Goal: Task Accomplishment & Management: Complete application form

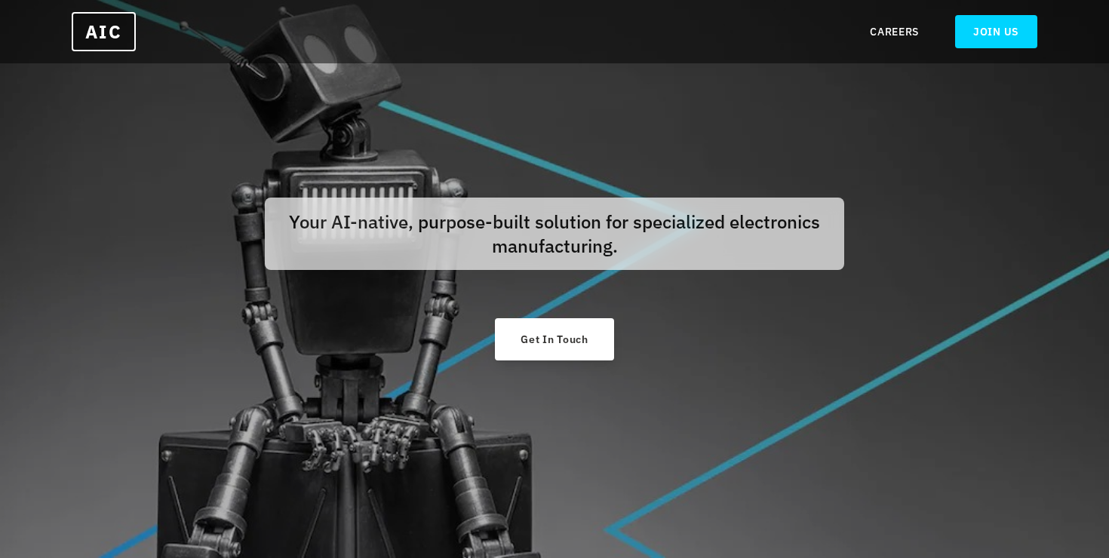
click at [590, 339] on link "Get In Touch" at bounding box center [554, 339] width 118 height 42
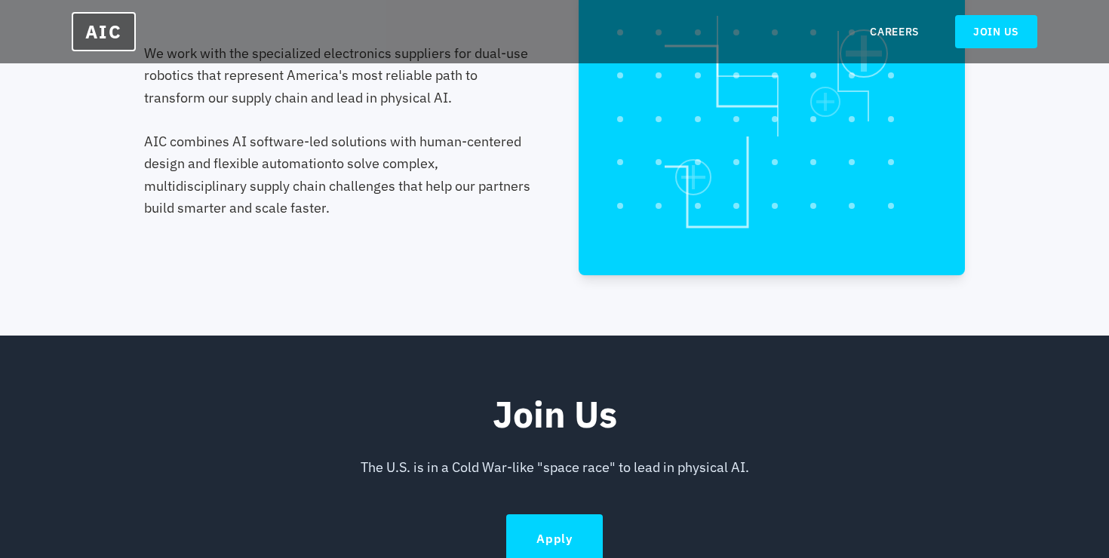
scroll to position [758, 0]
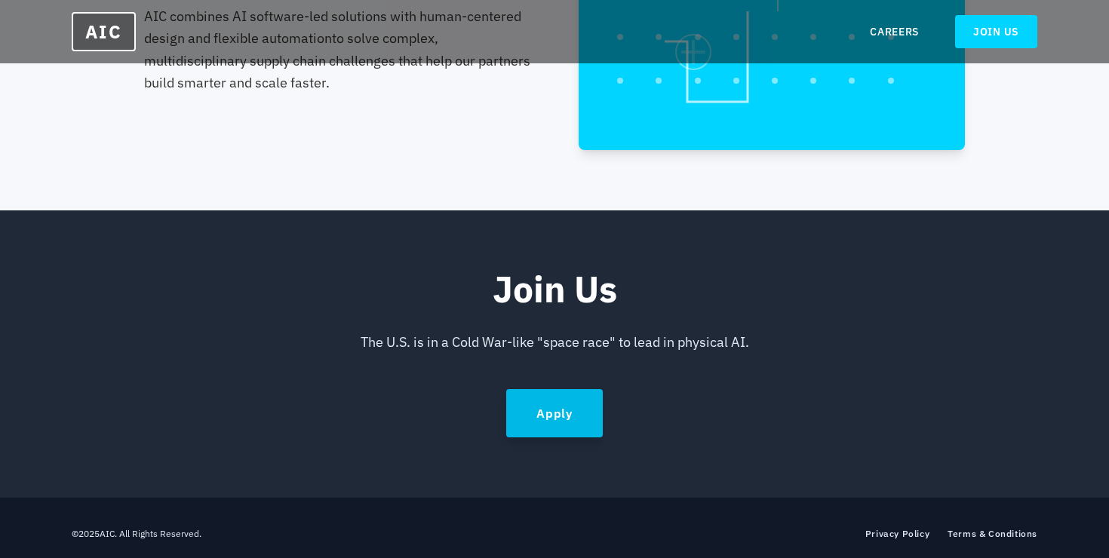
click at [571, 418] on link "Apply" at bounding box center [554, 413] width 97 height 48
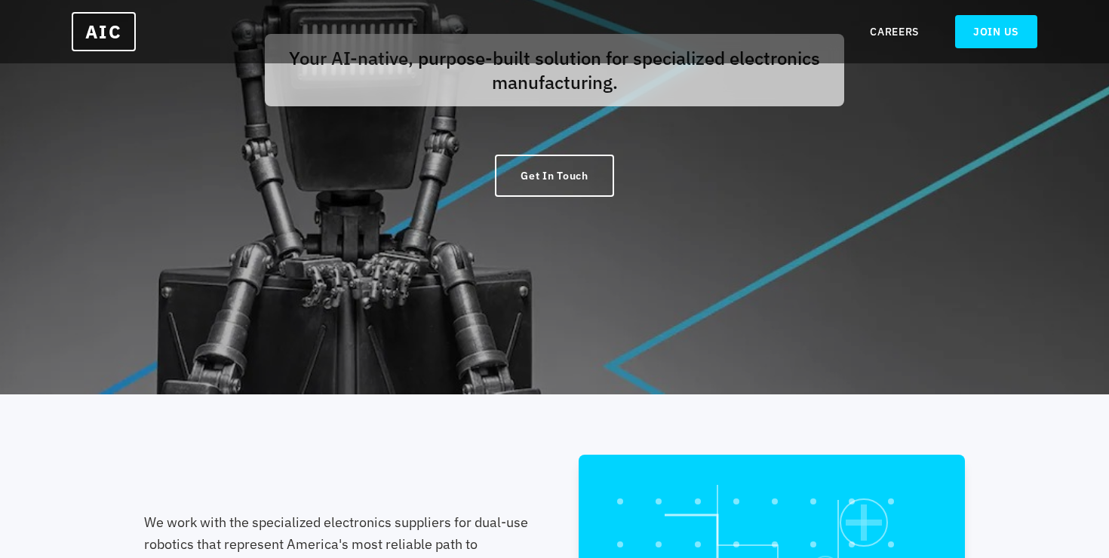
scroll to position [0, 0]
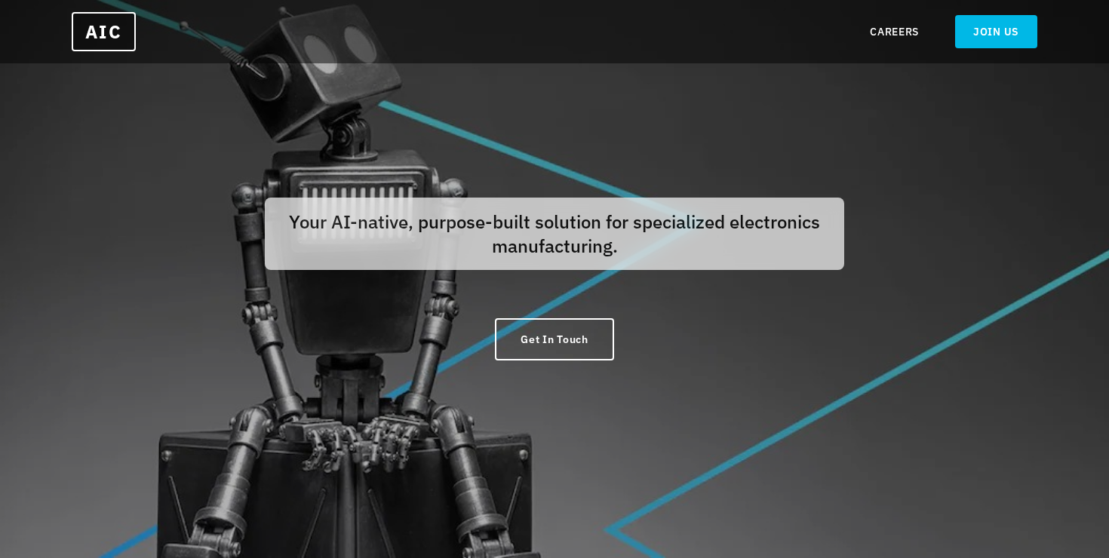
click at [1033, 38] on link "JOIN US" at bounding box center [996, 31] width 82 height 33
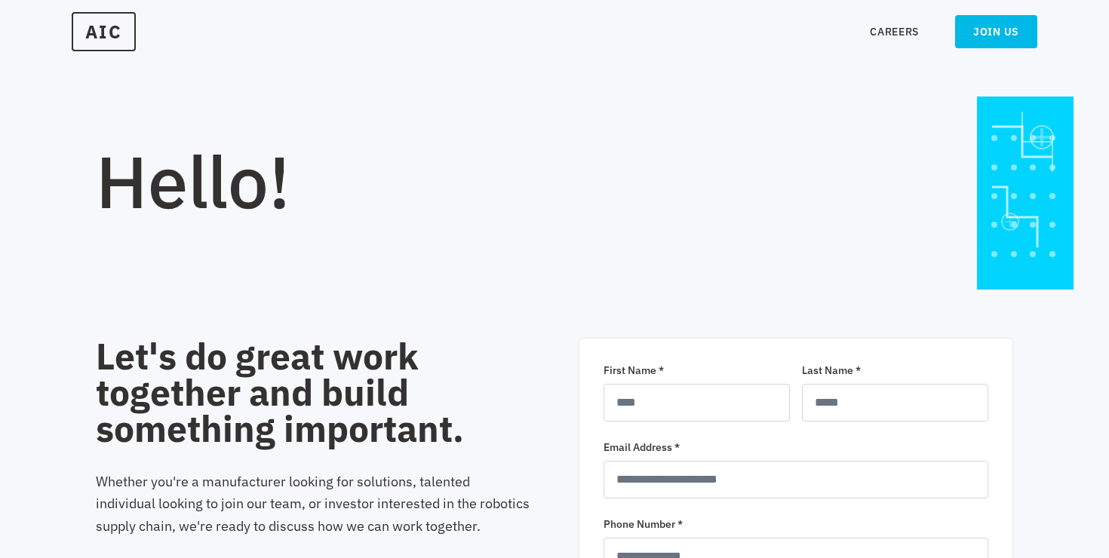
click at [1026, 28] on link "JOIN US" at bounding box center [996, 31] width 82 height 33
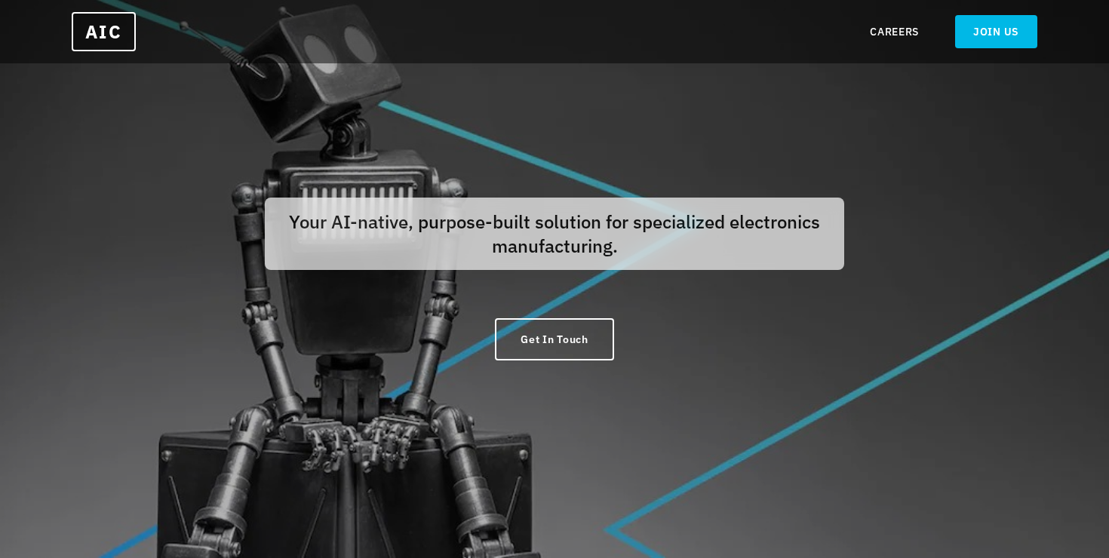
click at [1024, 34] on link "JOIN US" at bounding box center [996, 31] width 82 height 33
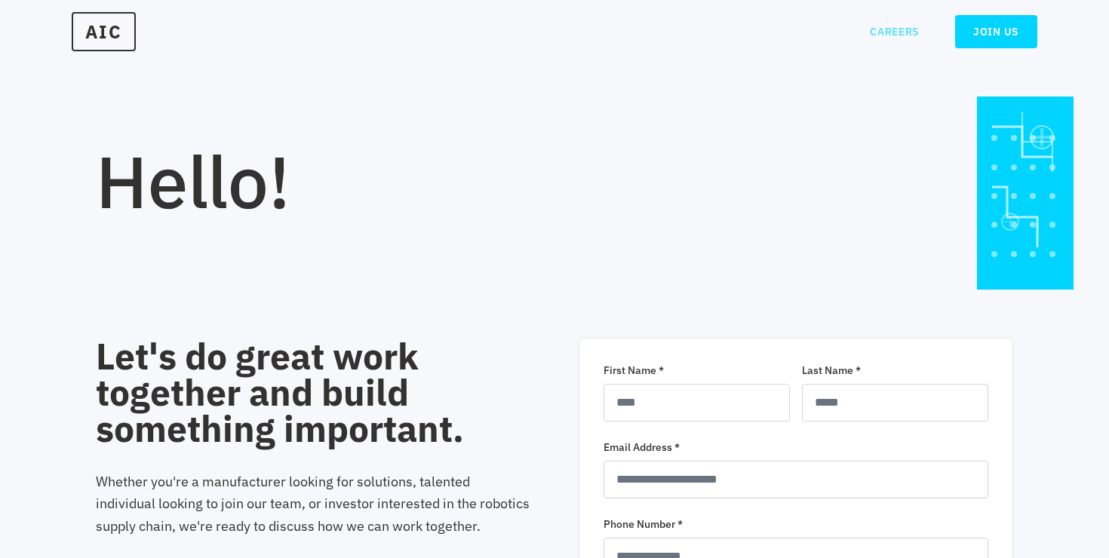
click at [890, 32] on link "CAREERS" at bounding box center [894, 31] width 49 height 15
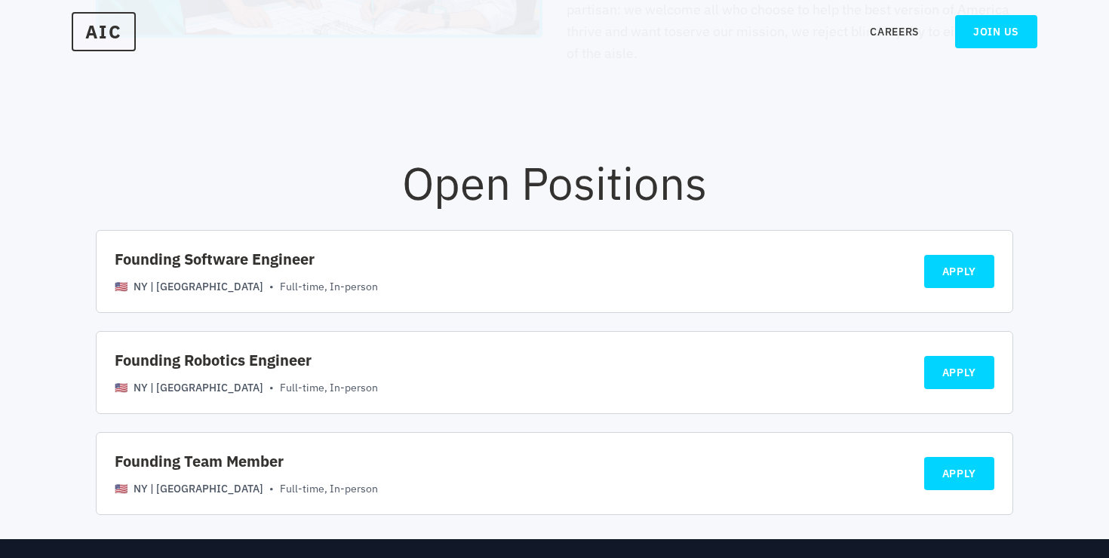
scroll to position [970, 0]
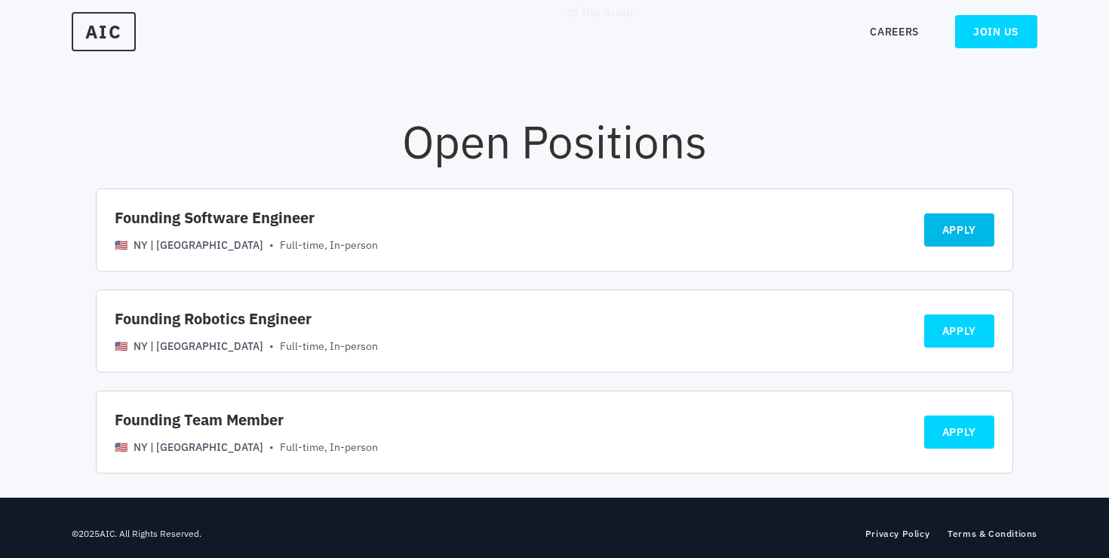
click at [972, 238] on link "APPLY" at bounding box center [959, 229] width 71 height 33
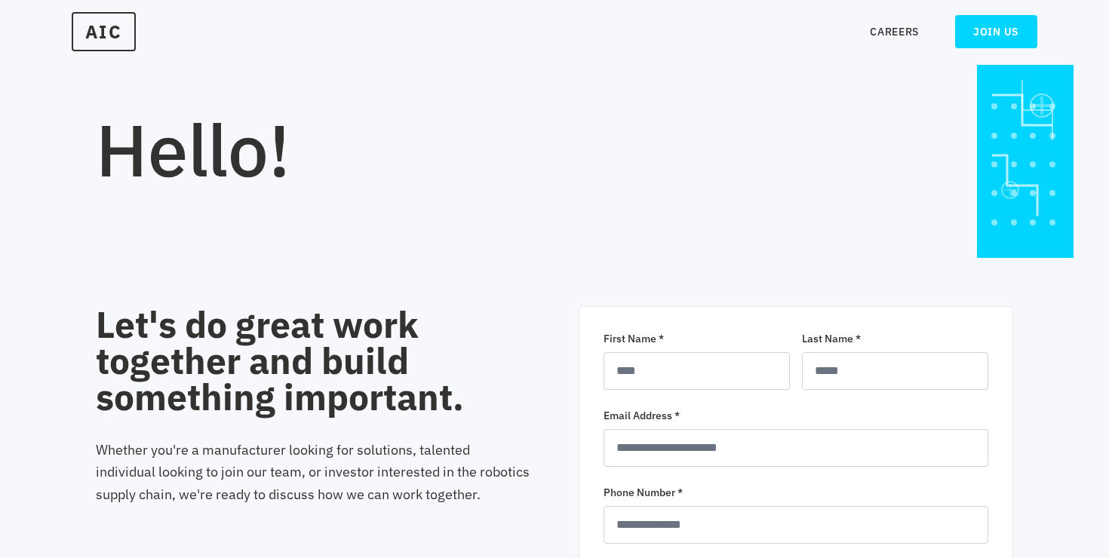
scroll to position [6, 0]
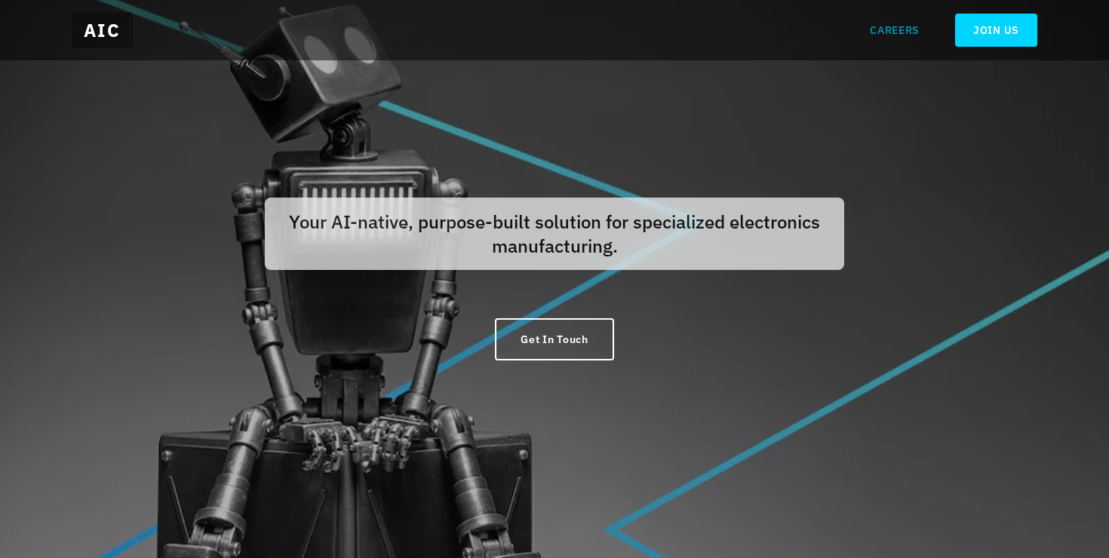
click at [904, 28] on link "CAREERS" at bounding box center [894, 30] width 49 height 15
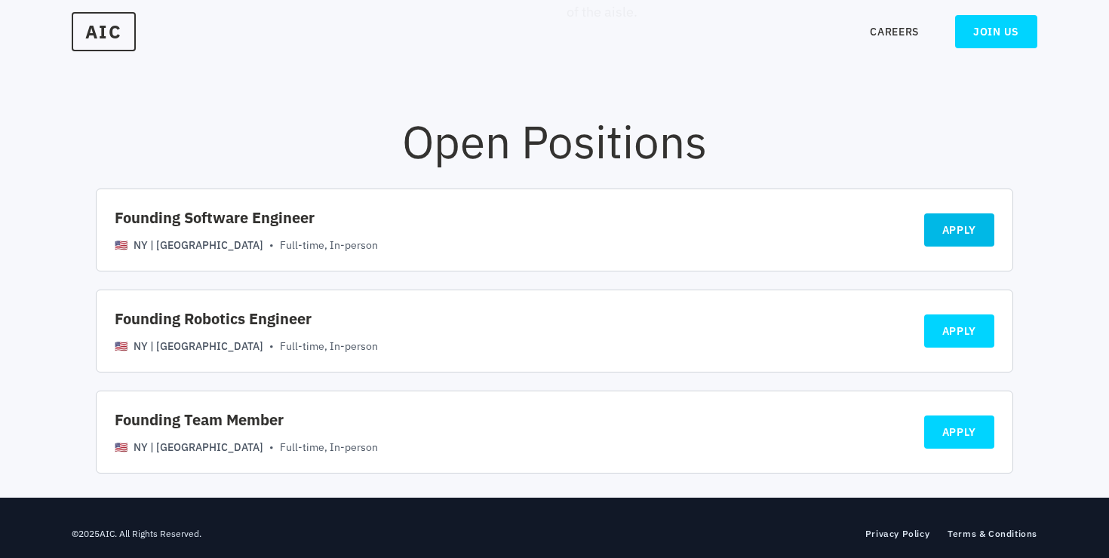
click at [965, 236] on link "APPLY" at bounding box center [959, 229] width 71 height 33
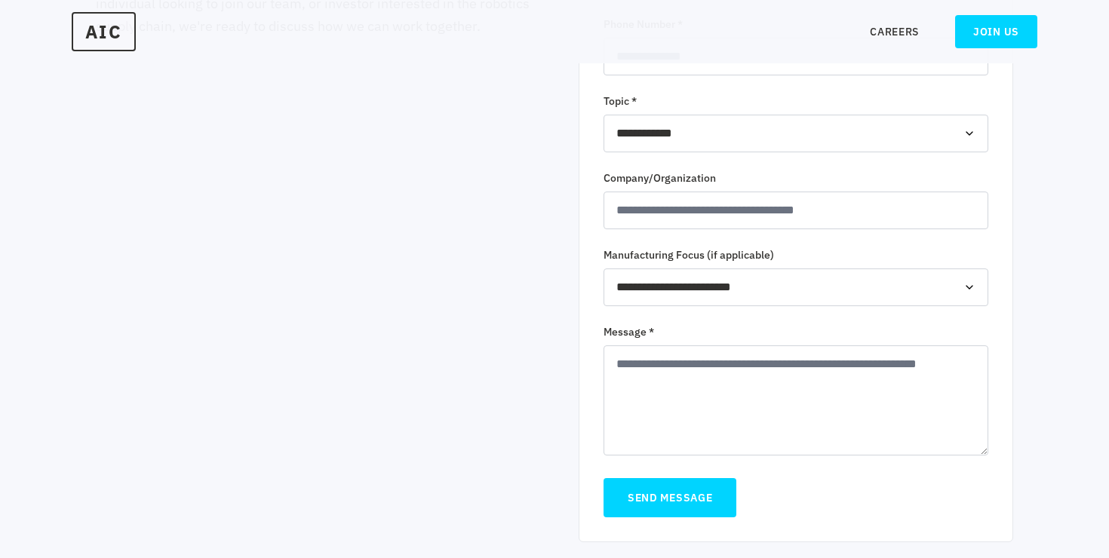
scroll to position [394, 0]
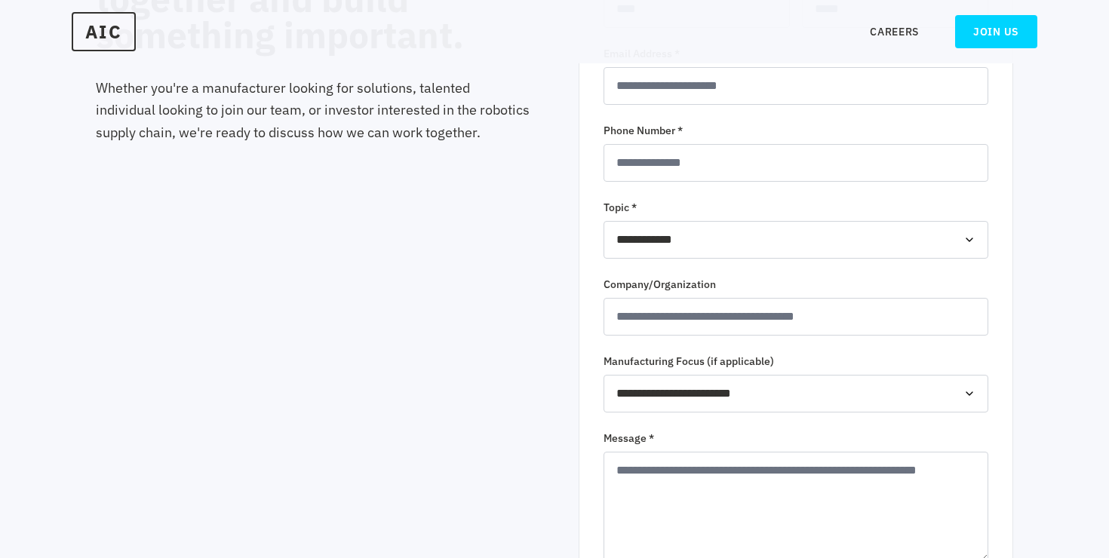
click at [813, 241] on select "**********" at bounding box center [795, 240] width 385 height 38
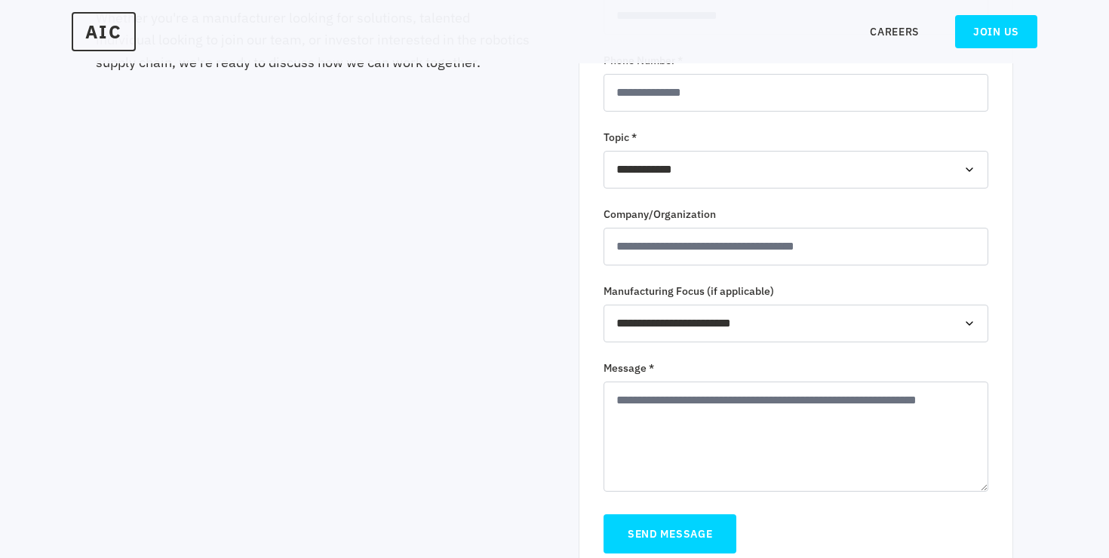
scroll to position [442, 0]
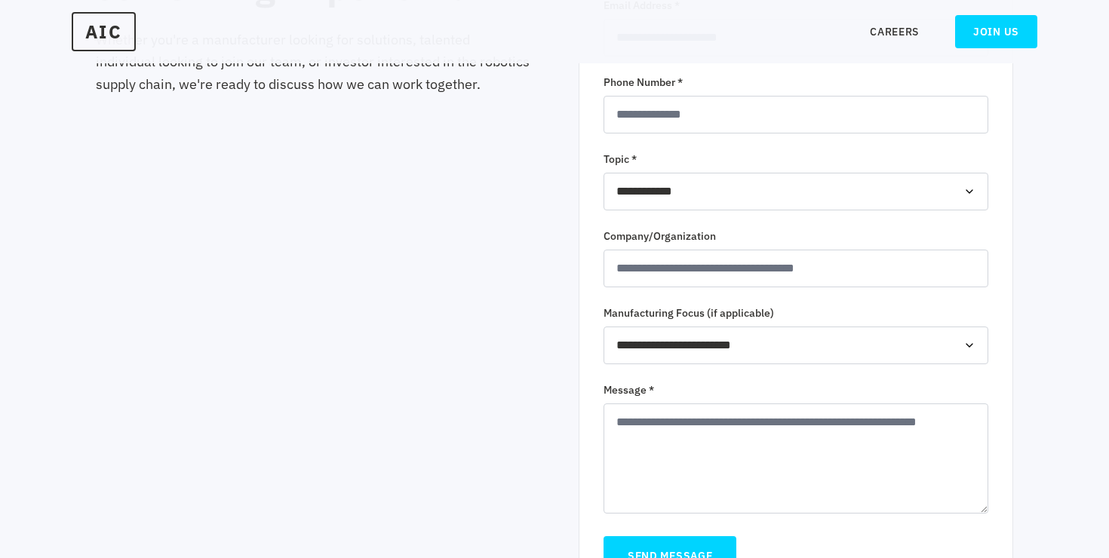
click at [778, 195] on select "**********" at bounding box center [795, 192] width 385 height 38
click at [792, 266] on input "Company/Organization" at bounding box center [795, 269] width 385 height 38
click at [797, 267] on input "Company/Organization" at bounding box center [795, 269] width 385 height 38
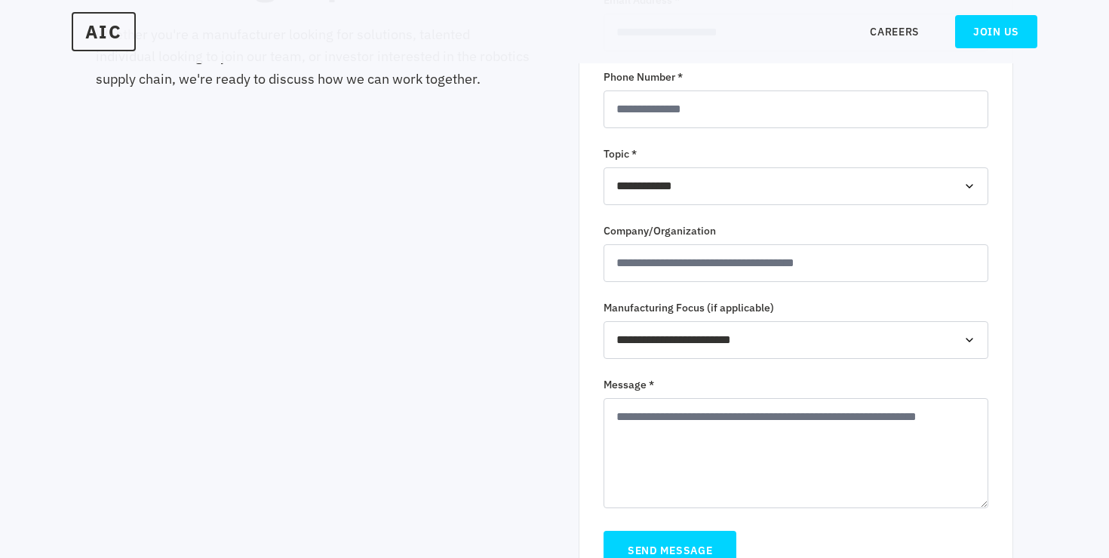
scroll to position [459, 0]
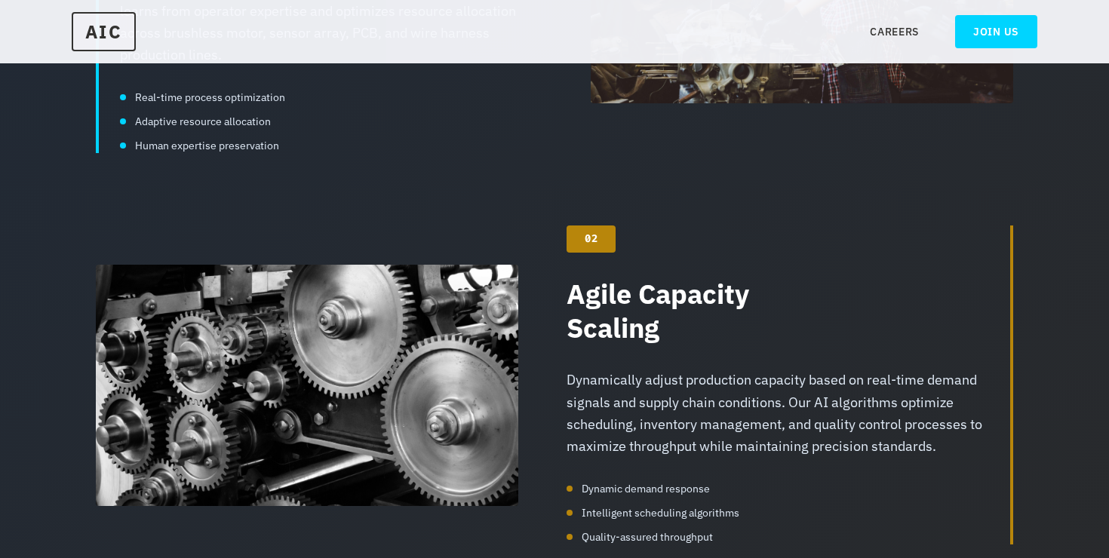
scroll to position [1636, 0]
